Goal: Task Accomplishment & Management: Use online tool/utility

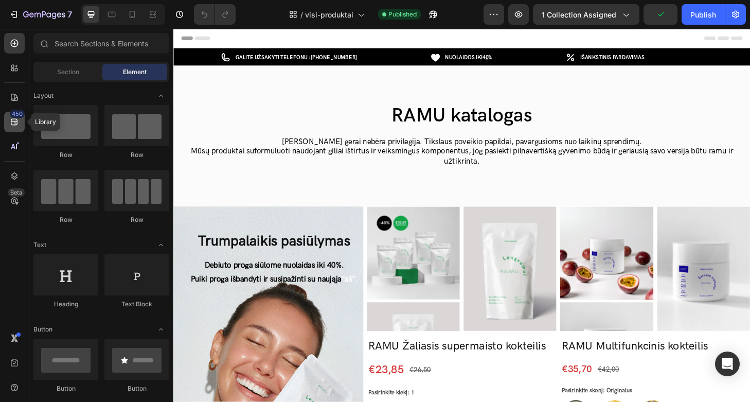
click at [19, 127] on icon at bounding box center [14, 122] width 10 height 10
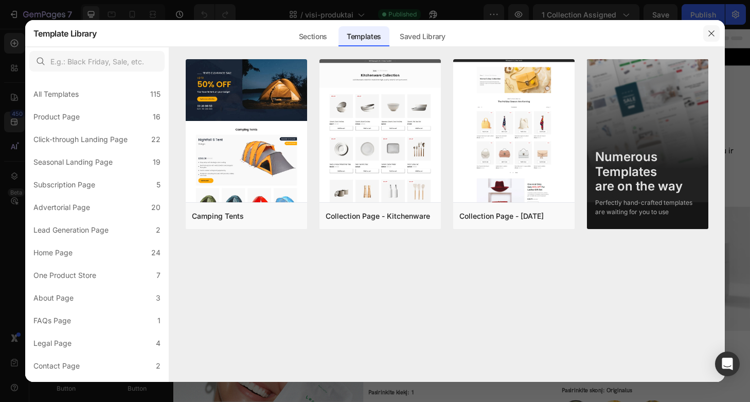
click at [705, 35] on button "button" at bounding box center [711, 33] width 16 height 16
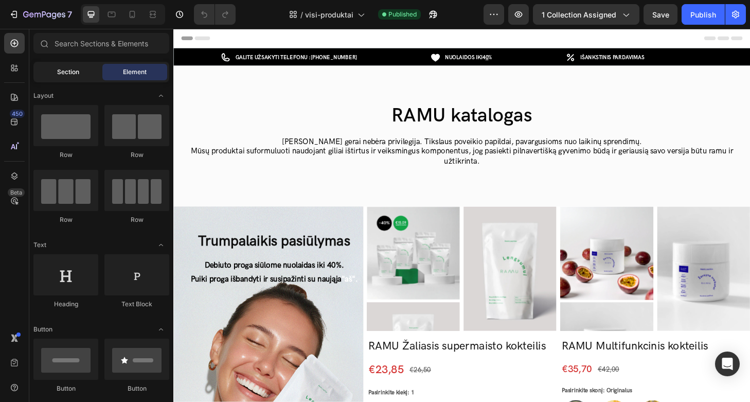
click at [90, 73] on div "Section" at bounding box center [67, 72] width 65 height 16
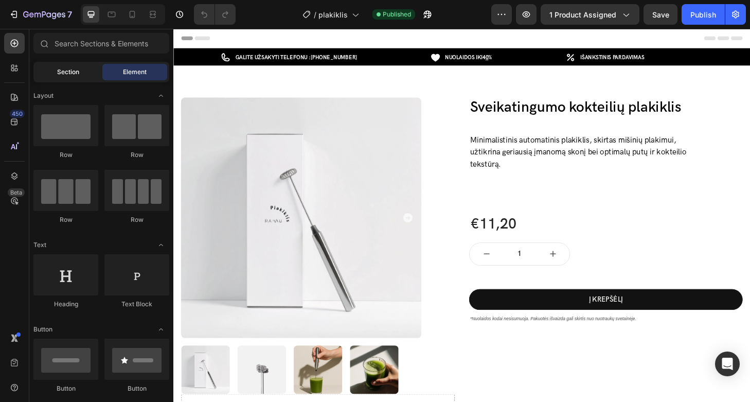
click at [91, 75] on div "Section" at bounding box center [67, 72] width 65 height 16
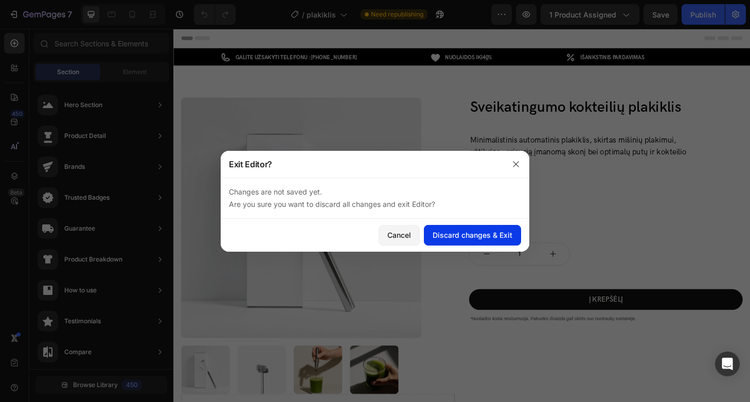
click at [454, 236] on div "Discard changes & Exit" at bounding box center [473, 234] width 80 height 11
